Goal: Find specific page/section: Find specific page/section

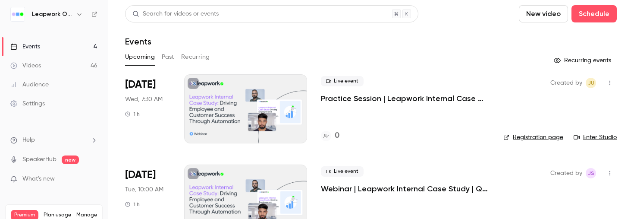
click at [611, 84] on icon "button" at bounding box center [610, 83] width 7 height 6
click at [611, 81] on icon "button" at bounding box center [610, 83] width 7 height 6
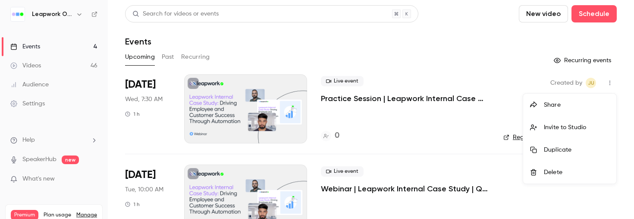
click at [416, 97] on div at bounding box center [317, 109] width 634 height 219
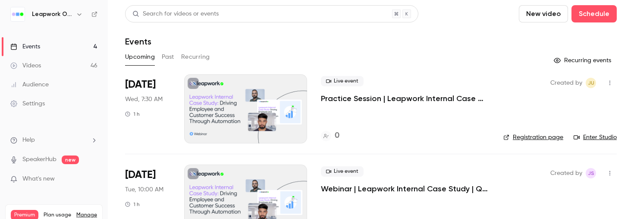
click at [276, 111] on div at bounding box center [245, 108] width 123 height 69
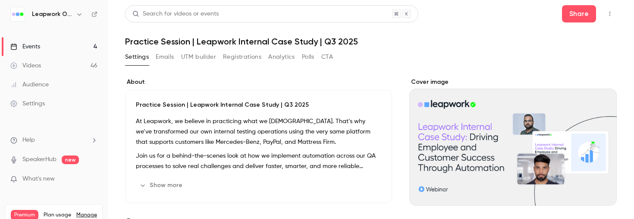
click at [612, 14] on icon "button" at bounding box center [610, 14] width 7 height 6
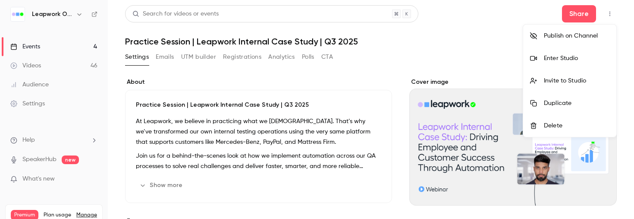
click at [560, 63] on li "Enter Studio" at bounding box center [569, 58] width 93 height 22
